Goal: Information Seeking & Learning: Learn about a topic

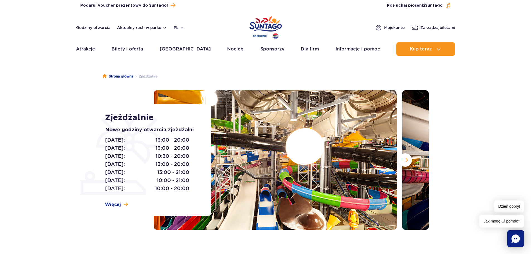
click at [277, 149] on img at bounding box center [275, 159] width 243 height 139
click at [398, 161] on div at bounding box center [291, 159] width 275 height 139
click at [402, 161] on button "Następny slajd" at bounding box center [405, 159] width 13 height 13
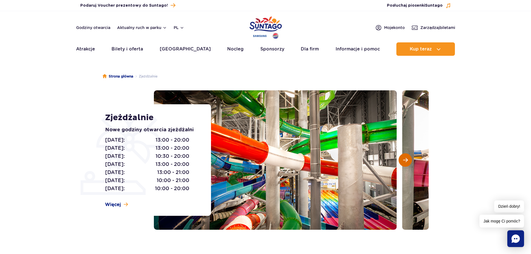
click at [402, 161] on button "Następny slajd" at bounding box center [405, 159] width 13 height 13
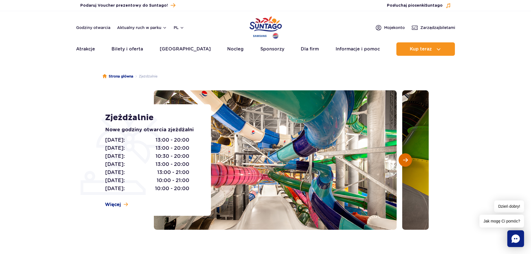
click at [402, 161] on button "Następny slajd" at bounding box center [405, 159] width 13 height 13
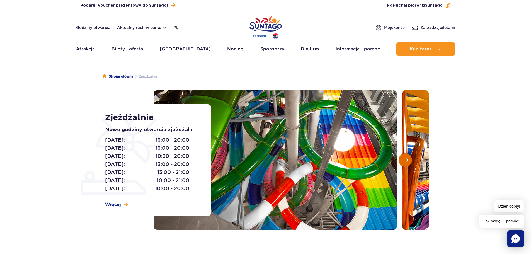
click at [402, 161] on button "Następny slajd" at bounding box center [405, 159] width 13 height 13
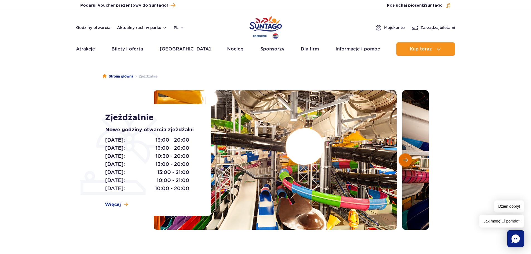
click at [402, 161] on button "Następny slajd" at bounding box center [405, 159] width 13 height 13
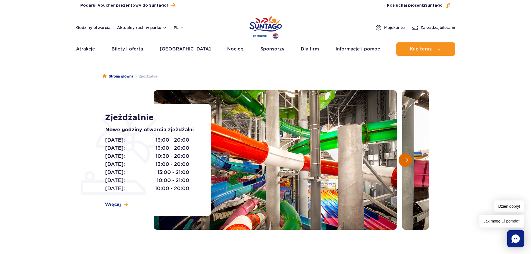
click at [402, 161] on button "Następny slajd" at bounding box center [405, 159] width 13 height 13
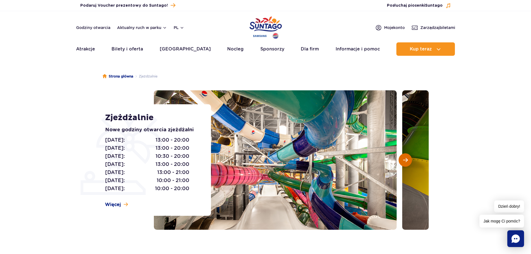
click at [402, 161] on button "Następny slajd" at bounding box center [405, 159] width 13 height 13
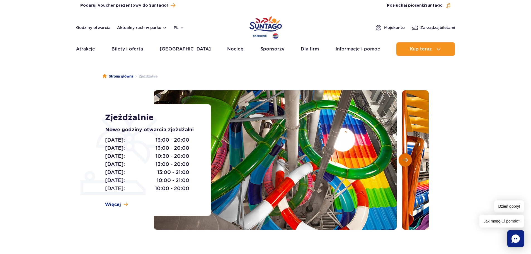
click at [402, 161] on button "Następny slajd" at bounding box center [405, 159] width 13 height 13
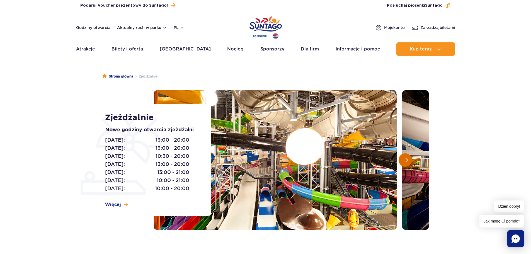
click at [402, 160] on button "Następny slajd" at bounding box center [405, 159] width 13 height 13
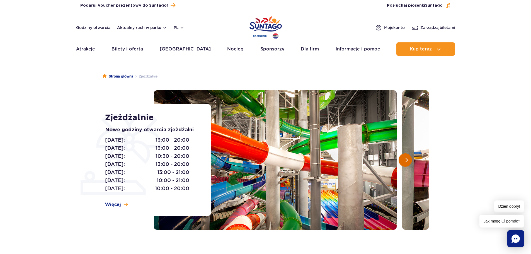
click at [402, 160] on button "Następny slajd" at bounding box center [405, 159] width 13 height 13
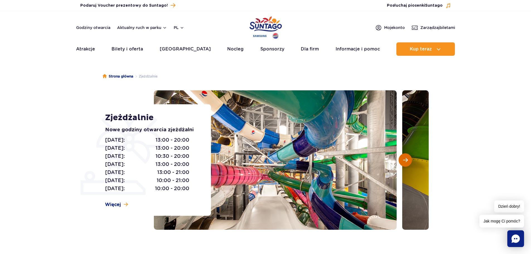
click at [403, 160] on button "Następny slajd" at bounding box center [405, 159] width 13 height 13
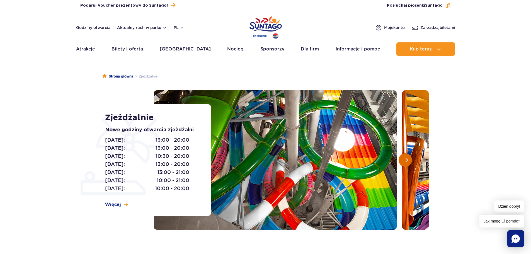
click at [405, 157] on button "Następny slajd" at bounding box center [405, 159] width 13 height 13
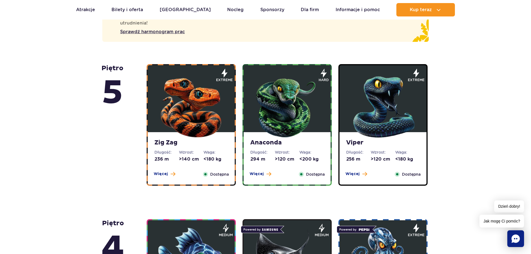
scroll to position [335, 0]
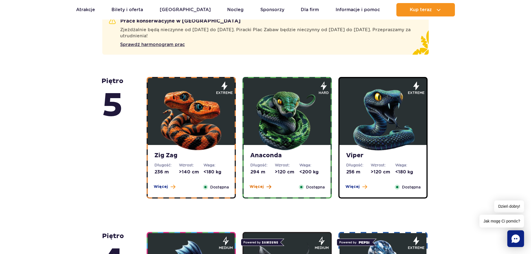
click at [268, 185] on span at bounding box center [269, 186] width 5 height 5
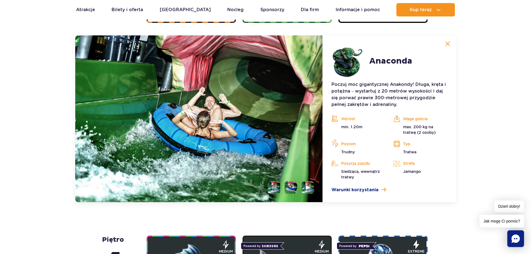
scroll to position [513, 0]
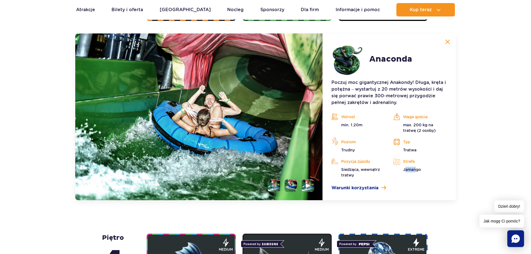
drag, startPoint x: 405, startPoint y: 169, endPoint x: 417, endPoint y: 167, distance: 12.2
click at [417, 167] on div "Strefa Jamango" at bounding box center [421, 164] width 54 height 15
click at [296, 185] on li at bounding box center [291, 185] width 13 height 13
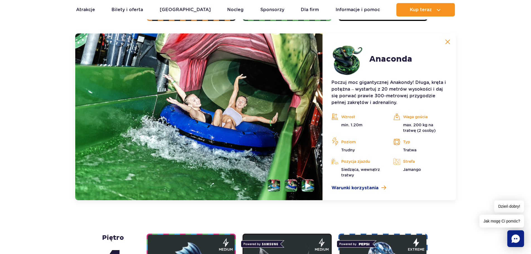
click at [304, 184] on li at bounding box center [308, 185] width 13 height 13
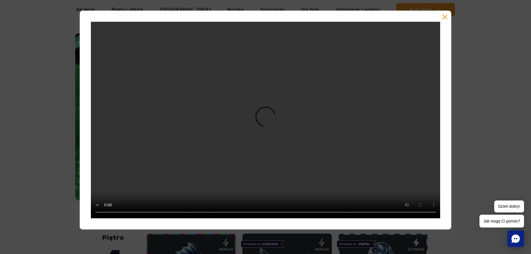
click at [466, 129] on div at bounding box center [265, 120] width 531 height 219
click at [53, 93] on div at bounding box center [265, 120] width 531 height 219
click at [442, 18] on div at bounding box center [266, 120] width 372 height 219
click at [444, 18] on button "button" at bounding box center [445, 17] width 6 height 6
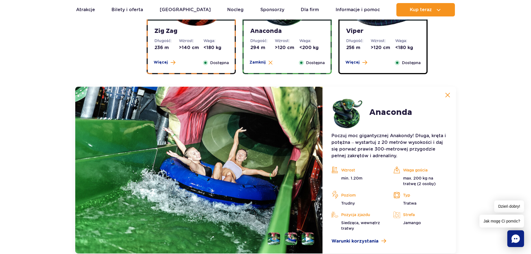
scroll to position [373, 0]
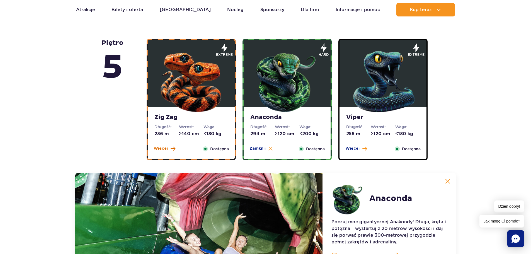
click at [173, 146] on span at bounding box center [173, 148] width 5 height 5
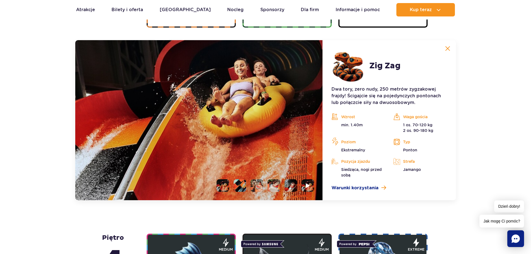
scroll to position [513, 0]
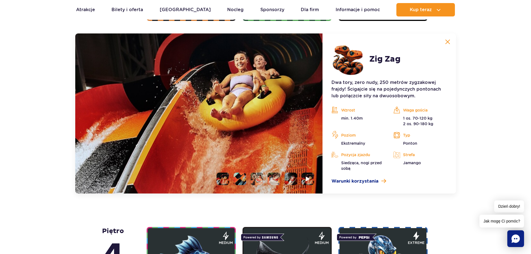
click at [241, 175] on li at bounding box center [240, 179] width 13 height 13
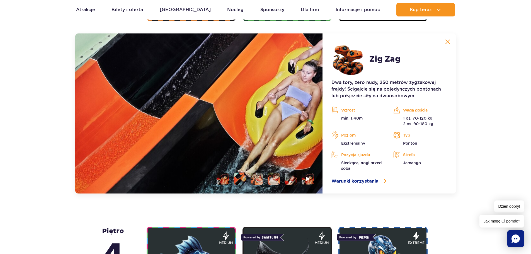
click at [248, 177] on ul at bounding box center [263, 179] width 102 height 13
click at [254, 178] on li at bounding box center [257, 179] width 13 height 13
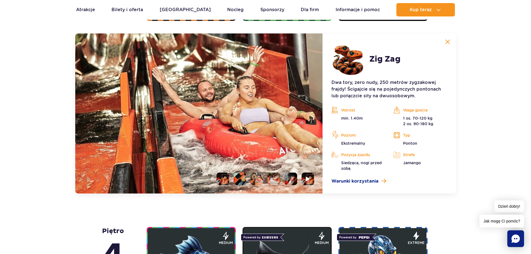
click at [282, 183] on ul at bounding box center [263, 179] width 102 height 13
click at [285, 179] on li at bounding box center [291, 179] width 13 height 13
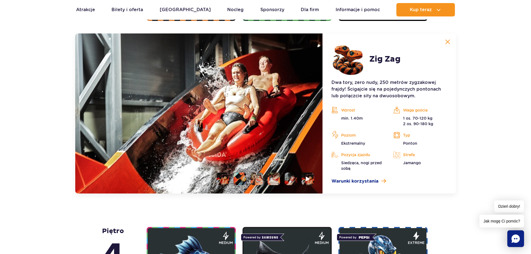
click at [272, 62] on img at bounding box center [199, 113] width 248 height 160
click at [241, 82] on img at bounding box center [199, 113] width 248 height 160
click at [286, 174] on img at bounding box center [291, 179] width 13 height 13
click at [288, 176] on img at bounding box center [291, 179] width 13 height 13
click at [290, 179] on img at bounding box center [291, 179] width 13 height 13
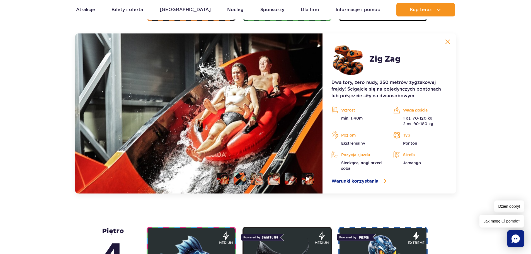
click at [295, 182] on img at bounding box center [291, 179] width 13 height 13
click at [305, 182] on li at bounding box center [308, 179] width 13 height 13
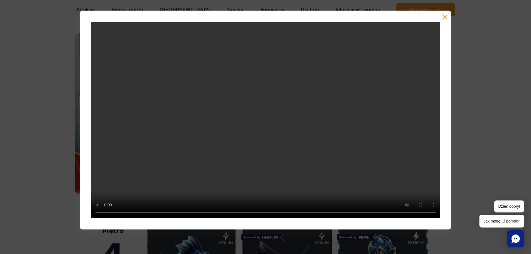
click at [444, 20] on button "button" at bounding box center [445, 17] width 6 height 6
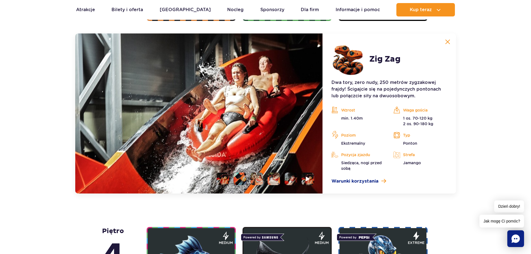
click at [225, 180] on li at bounding box center [223, 179] width 13 height 13
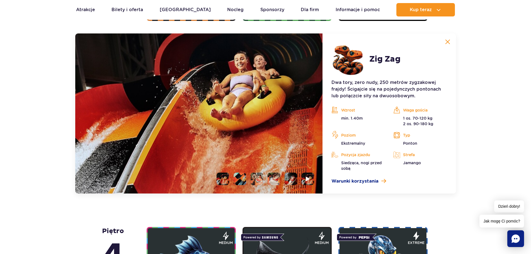
click at [239, 177] on li at bounding box center [240, 179] width 13 height 13
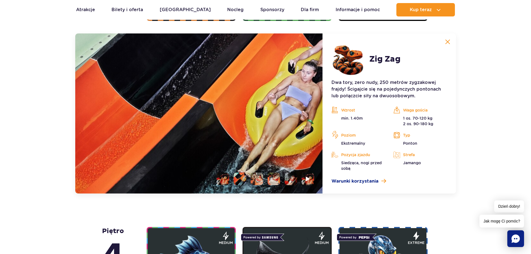
click at [261, 174] on li at bounding box center [257, 179] width 13 height 13
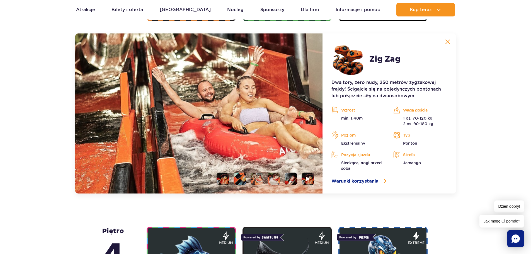
click at [277, 179] on li at bounding box center [274, 179] width 13 height 13
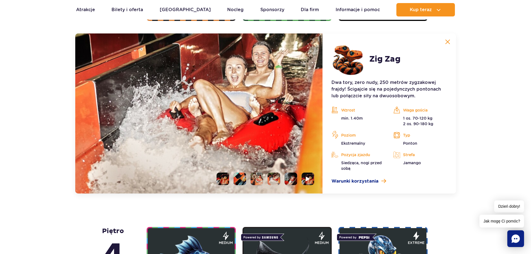
click at [291, 180] on li at bounding box center [291, 179] width 13 height 13
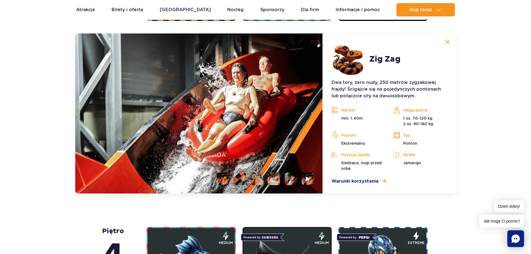
click at [271, 181] on li at bounding box center [274, 179] width 13 height 13
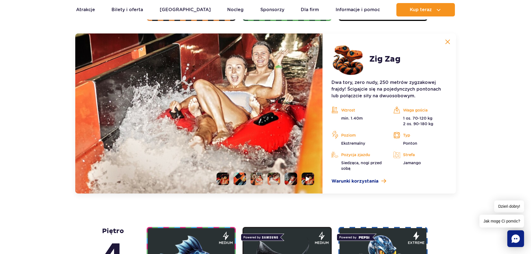
drag, startPoint x: 260, startPoint y: 181, endPoint x: 252, endPoint y: 182, distance: 8.4
click at [260, 181] on li at bounding box center [257, 179] width 13 height 13
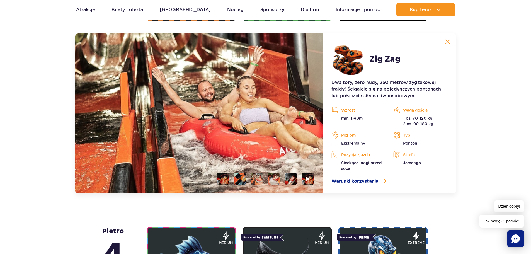
click at [247, 181] on ul at bounding box center [263, 179] width 102 height 13
click at [241, 180] on li at bounding box center [240, 179] width 13 height 13
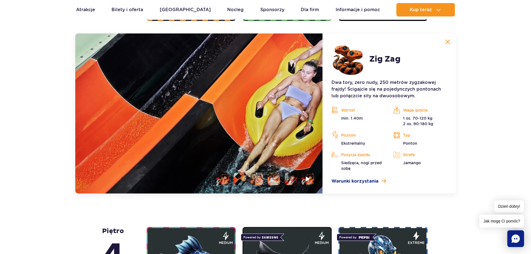
click at [223, 180] on li at bounding box center [223, 179] width 13 height 13
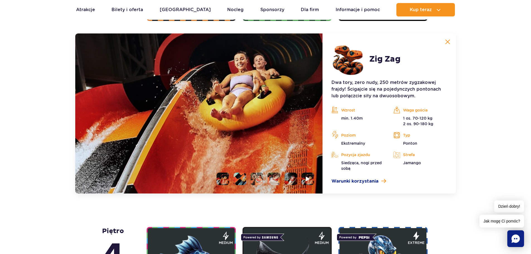
click at [447, 42] on img at bounding box center [448, 41] width 5 height 5
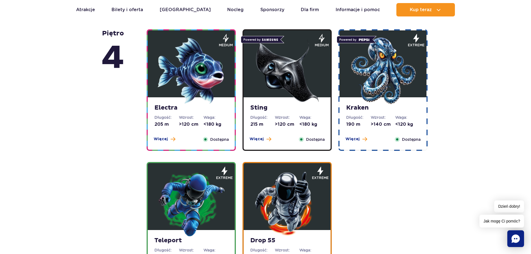
scroll to position [652, 0]
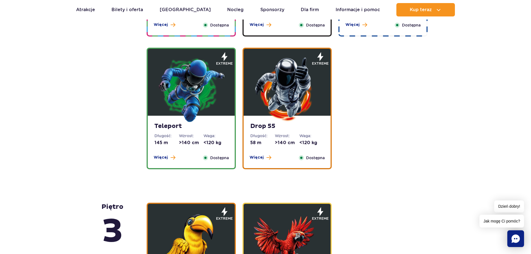
click at [262, 153] on div "Drop 55 Długość: 58 m Wzrost: >140 cm Waga: <120 kg Więcej Zamknij Dostępna" at bounding box center [287, 142] width 87 height 52
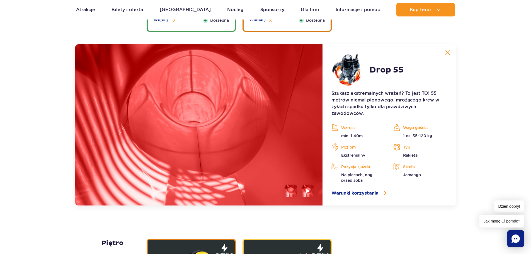
scroll to position [800, 0]
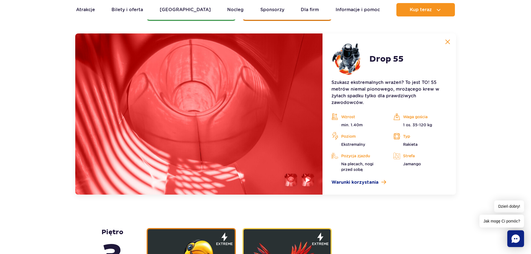
click at [289, 178] on li at bounding box center [291, 180] width 13 height 13
click at [305, 181] on li at bounding box center [308, 180] width 13 height 13
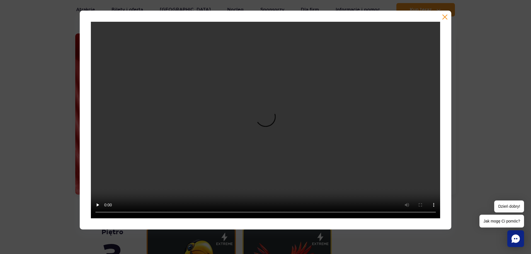
click at [518, 97] on div at bounding box center [265, 120] width 531 height 219
click at [446, 15] on button "button" at bounding box center [445, 17] width 6 height 6
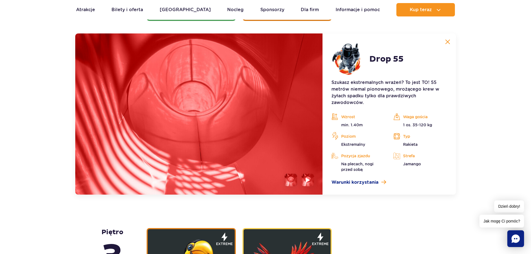
click at [289, 174] on img at bounding box center [291, 180] width 13 height 13
click at [290, 175] on img at bounding box center [291, 180] width 13 height 13
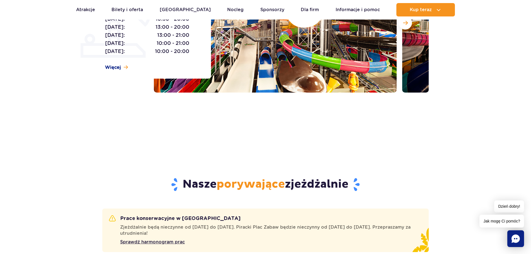
scroll to position [0, 0]
